Goal: Transaction & Acquisition: Purchase product/service

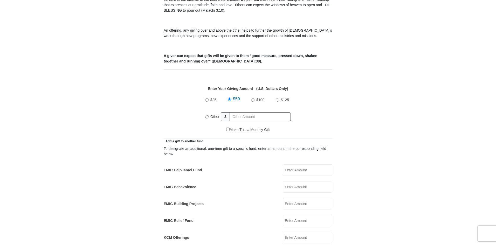
scroll to position [182, 0]
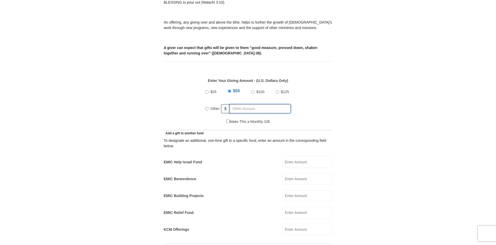
click at [234, 104] on input "text" at bounding box center [259, 108] width 61 height 9
radio input "true"
type input "55"
click at [289, 156] on input "EMIC Help Israel Fund" at bounding box center [308, 161] width 50 height 11
type input "30.00"
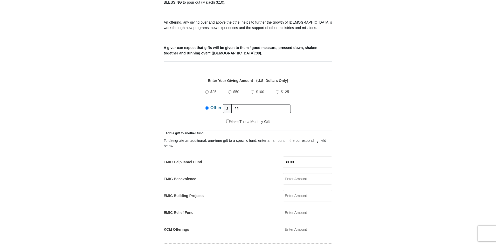
click at [291, 190] on input "EMIC Building Projects" at bounding box center [308, 195] width 50 height 11
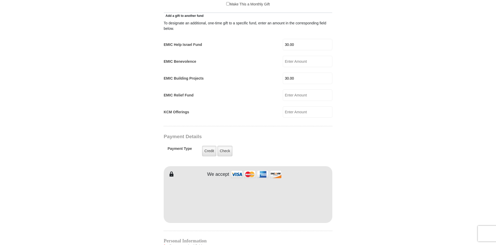
scroll to position [311, 0]
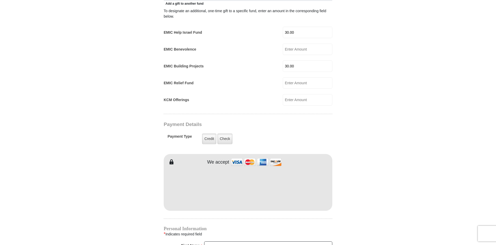
type input "30.00"
click at [153, 200] on form "Eagle Mountain International Church Online Giving Because of gifts like yours, …" at bounding box center [248, 98] width 296 height 776
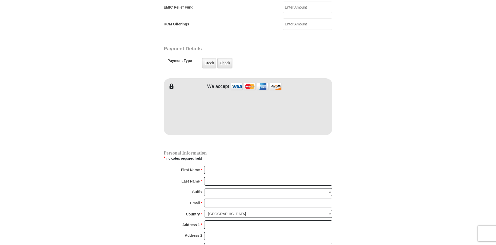
scroll to position [389, 0]
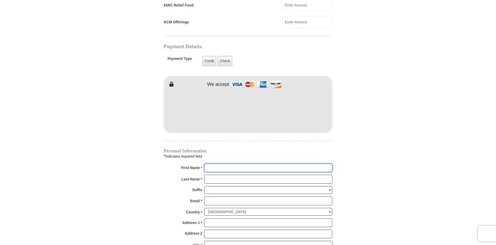
click at [212, 164] on input "First Name *" at bounding box center [268, 168] width 128 height 9
type input "Alice"
type input "Boyd"
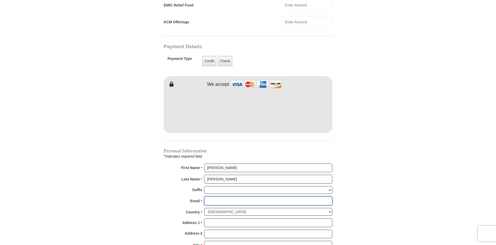
click at [215, 197] on input "Email *" at bounding box center [268, 201] width 128 height 9
type input "aliceb5354@gmail.com"
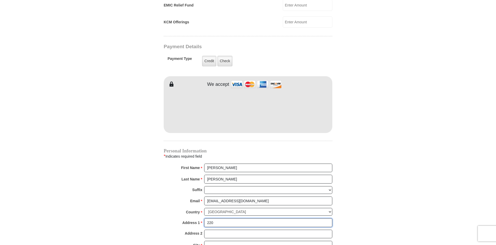
type input "220 Adams Dr, Ste 280 #432"
type input "Weatherford"
select select "TX"
type input "76086"
type input "8177332875"
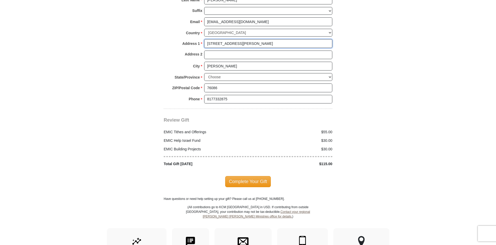
scroll to position [570, 0]
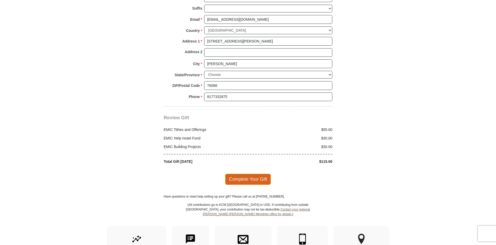
click at [238, 174] on span "Complete Your Gift" at bounding box center [248, 179] width 46 height 11
